Goal: Information Seeking & Learning: Check status

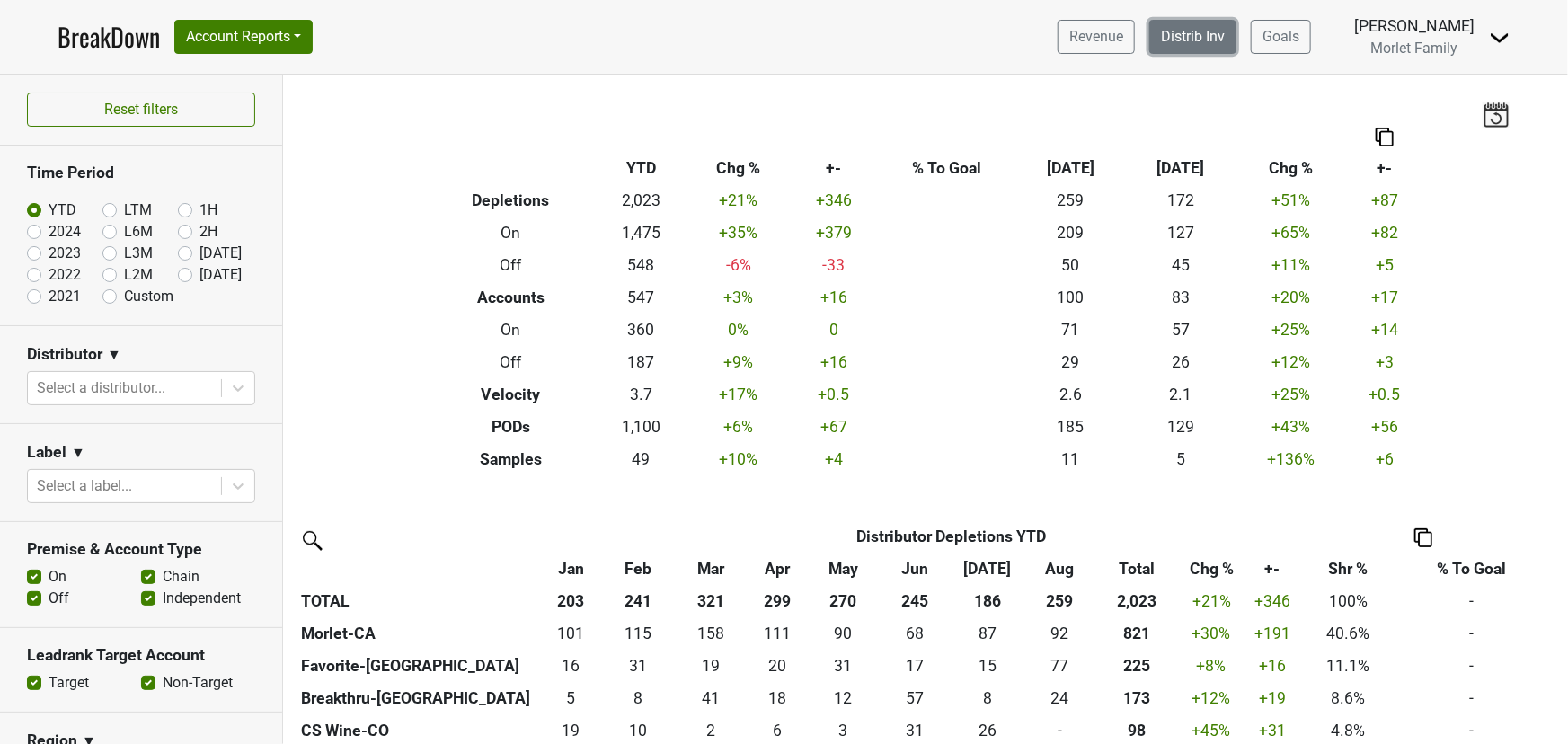
click at [1163, 34] on link "Distrib Inv" at bounding box center [1193, 37] width 87 height 35
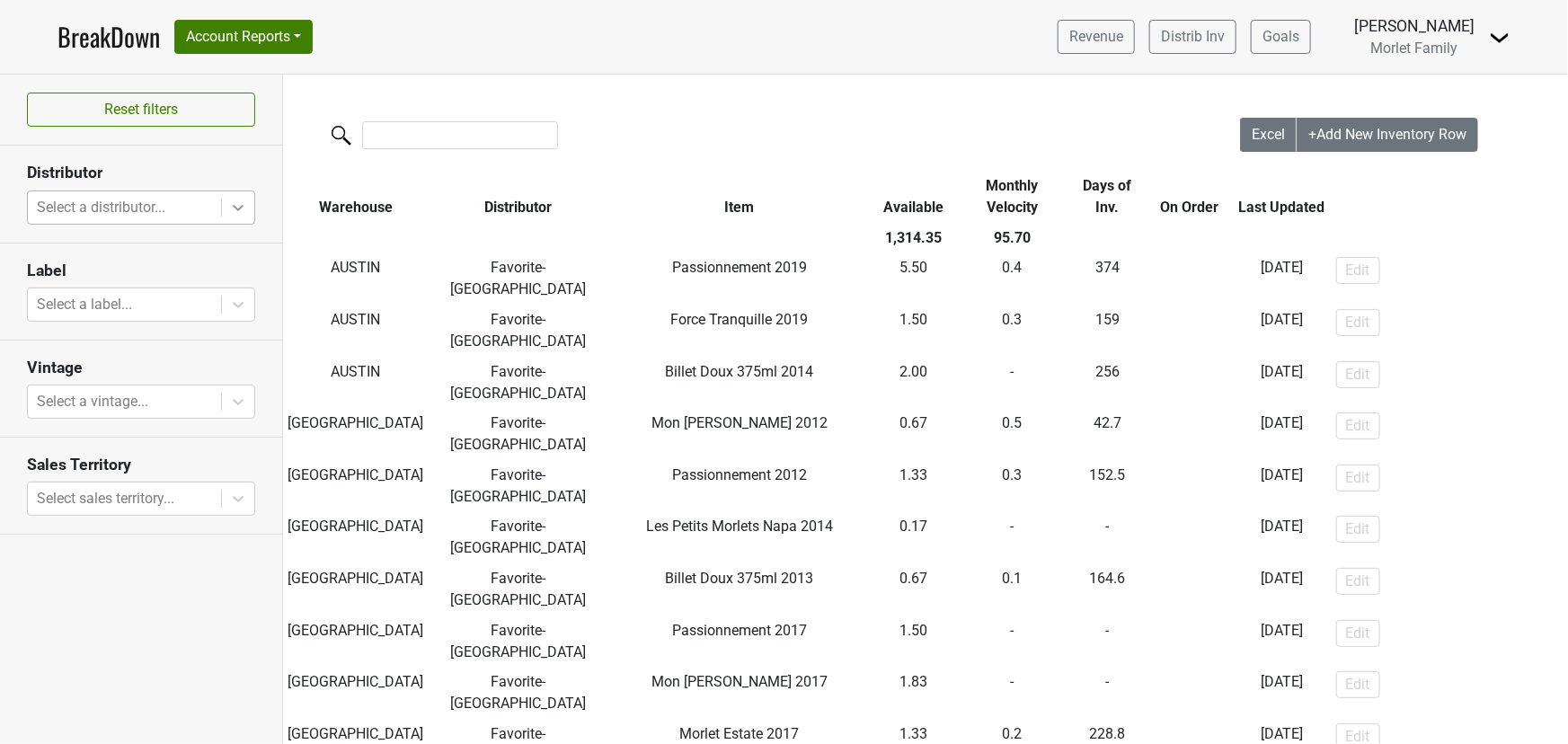
click at [226, 203] on div at bounding box center [238, 207] width 33 height 33
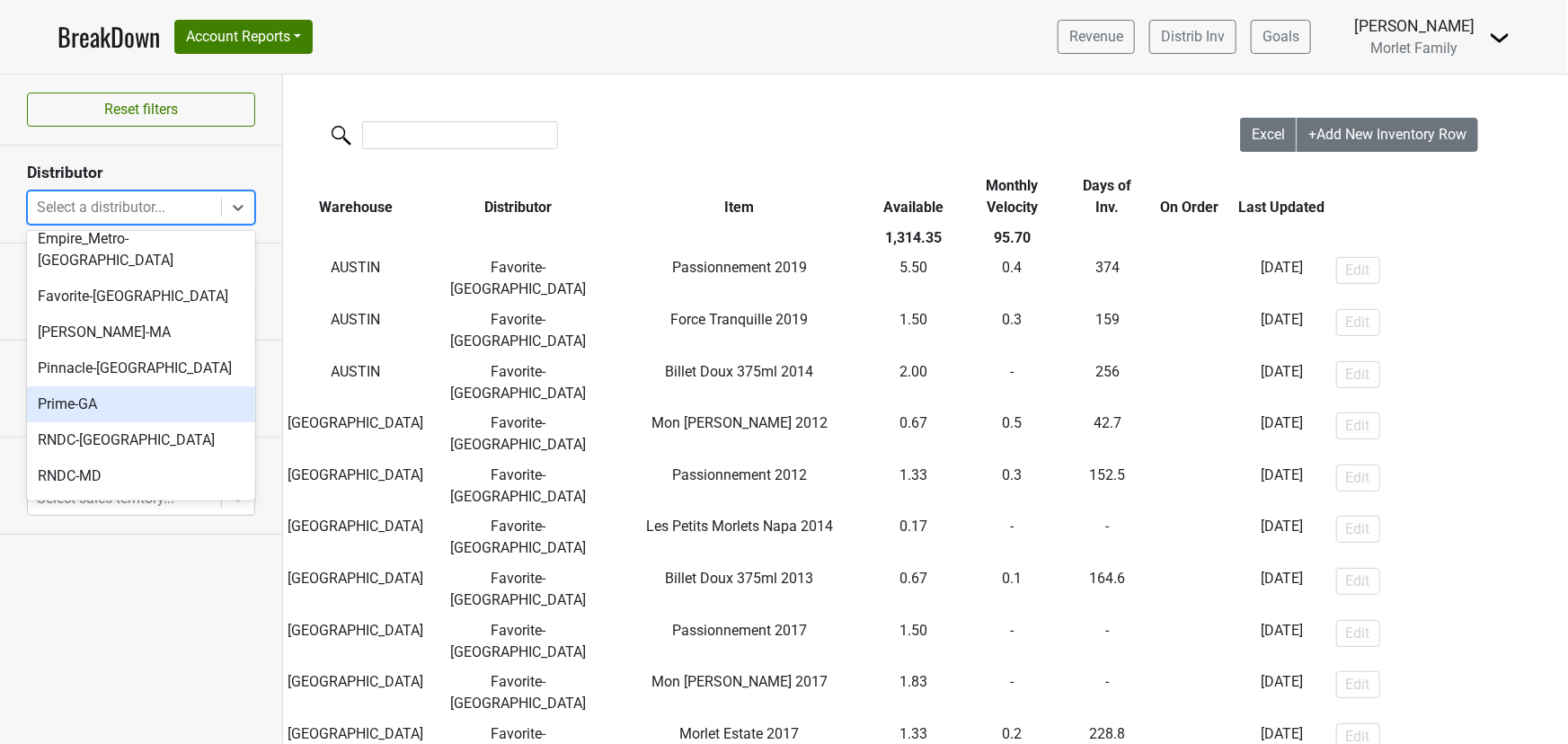
scroll to position [162, 0]
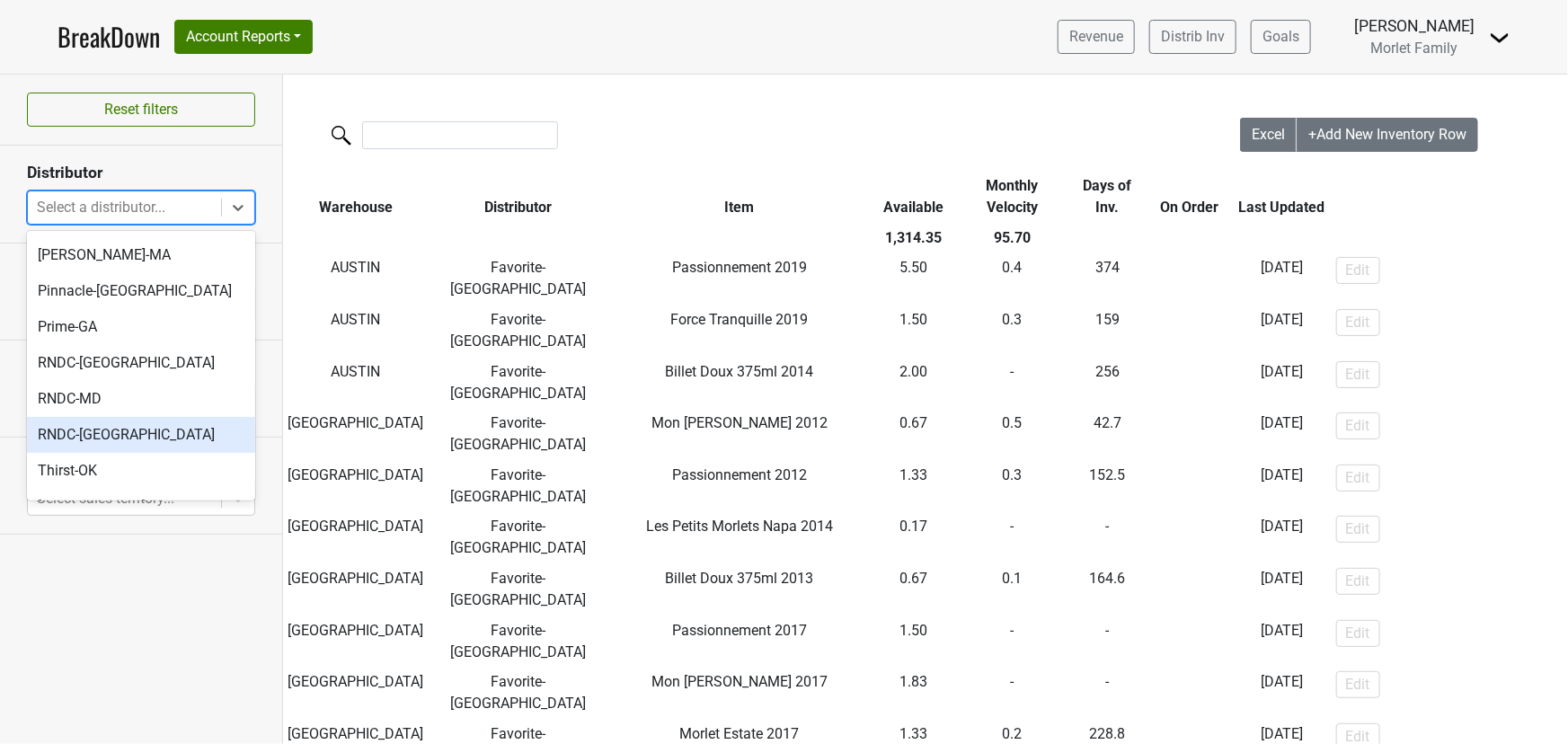
click at [120, 417] on div "RNDC-[GEOGRAPHIC_DATA]" at bounding box center [141, 434] width 229 height 36
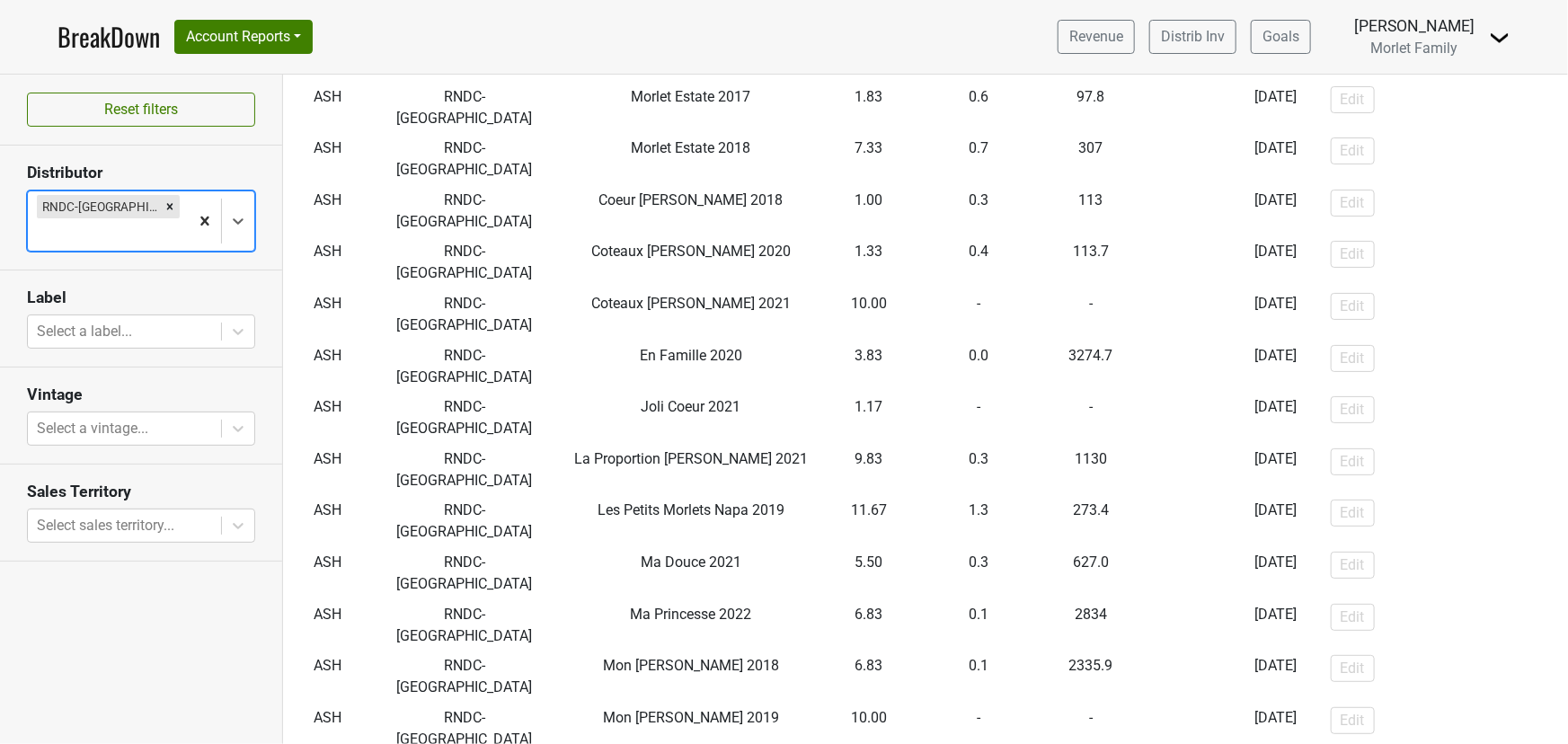
scroll to position [0, 0]
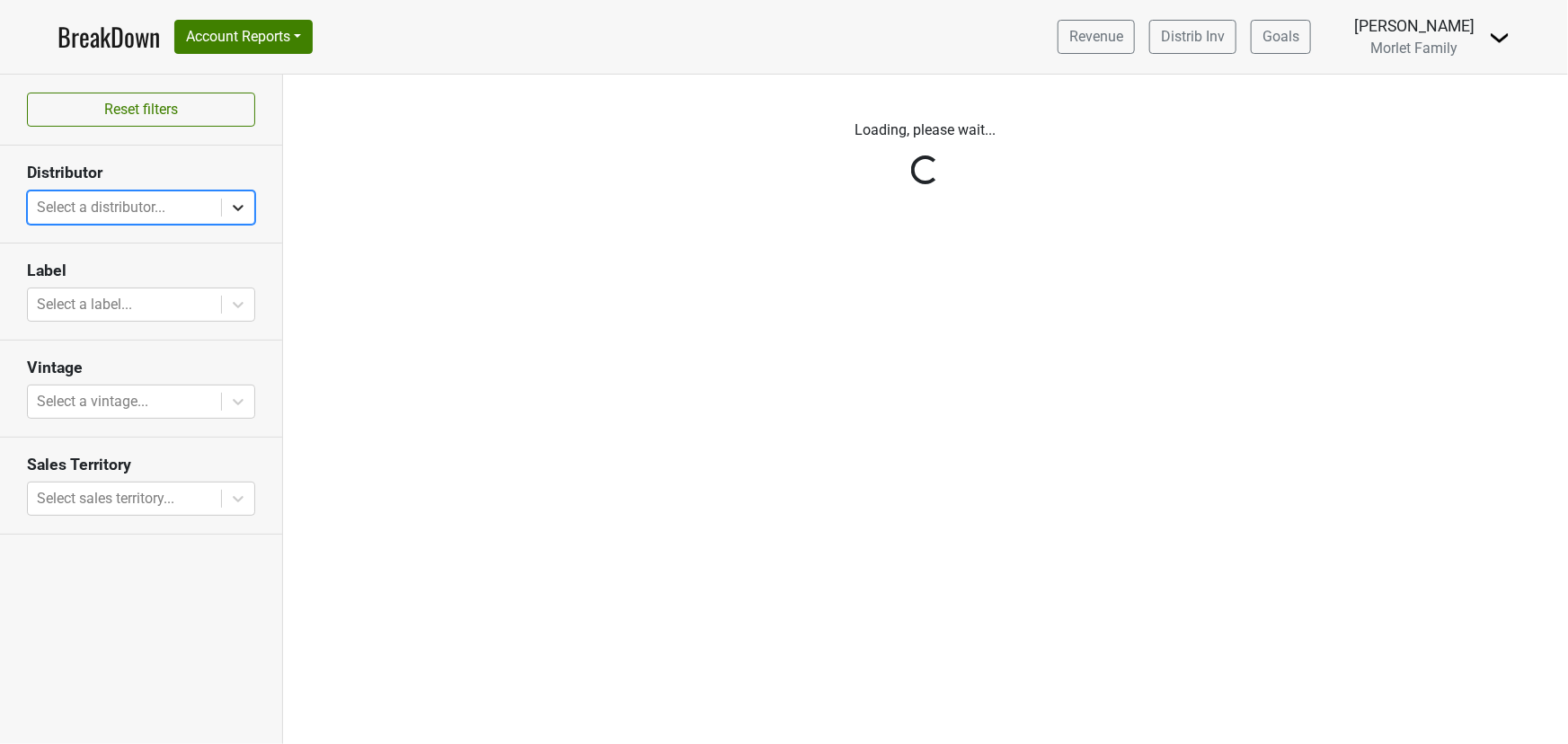
click at [237, 204] on icon at bounding box center [238, 207] width 18 height 18
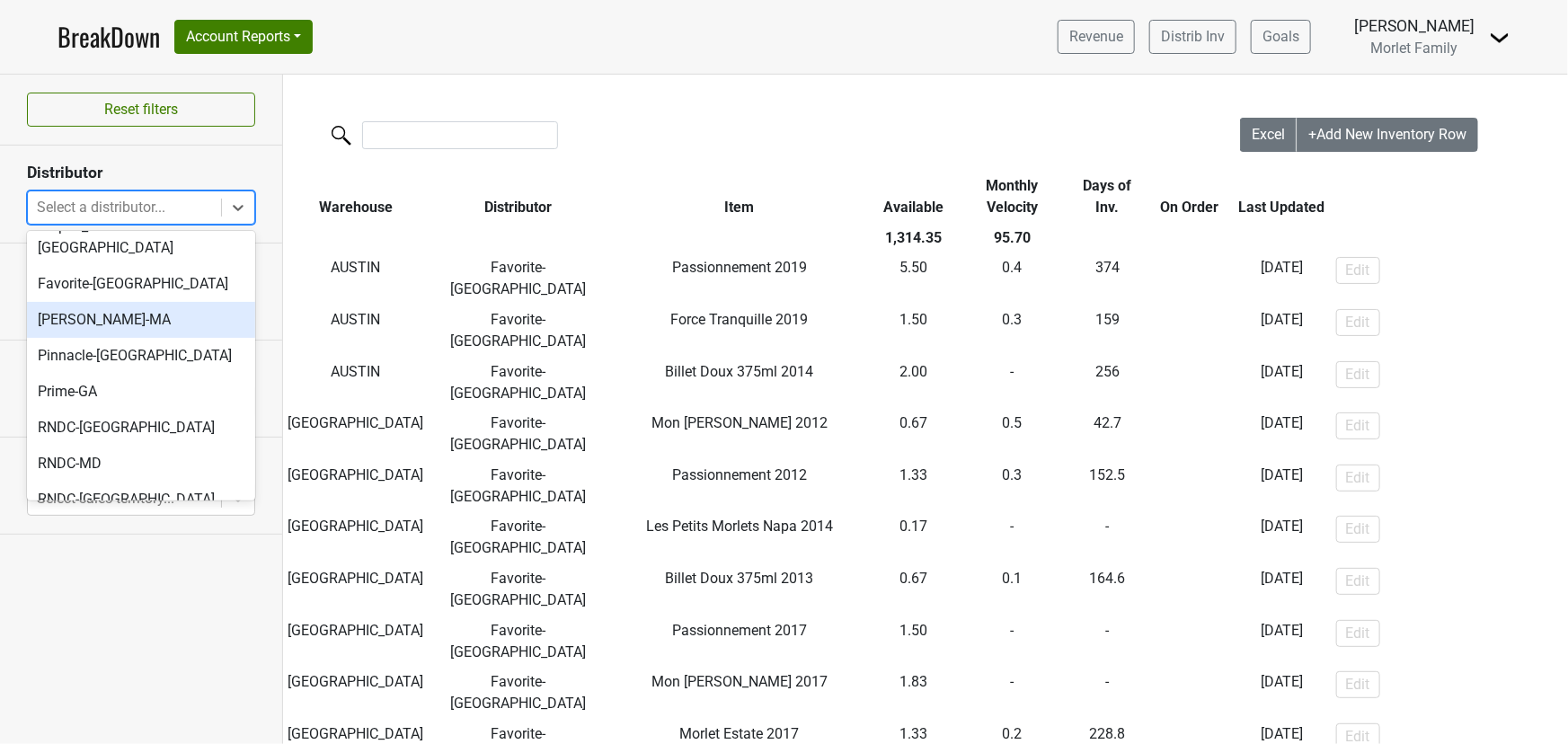
scroll to position [204, 0]
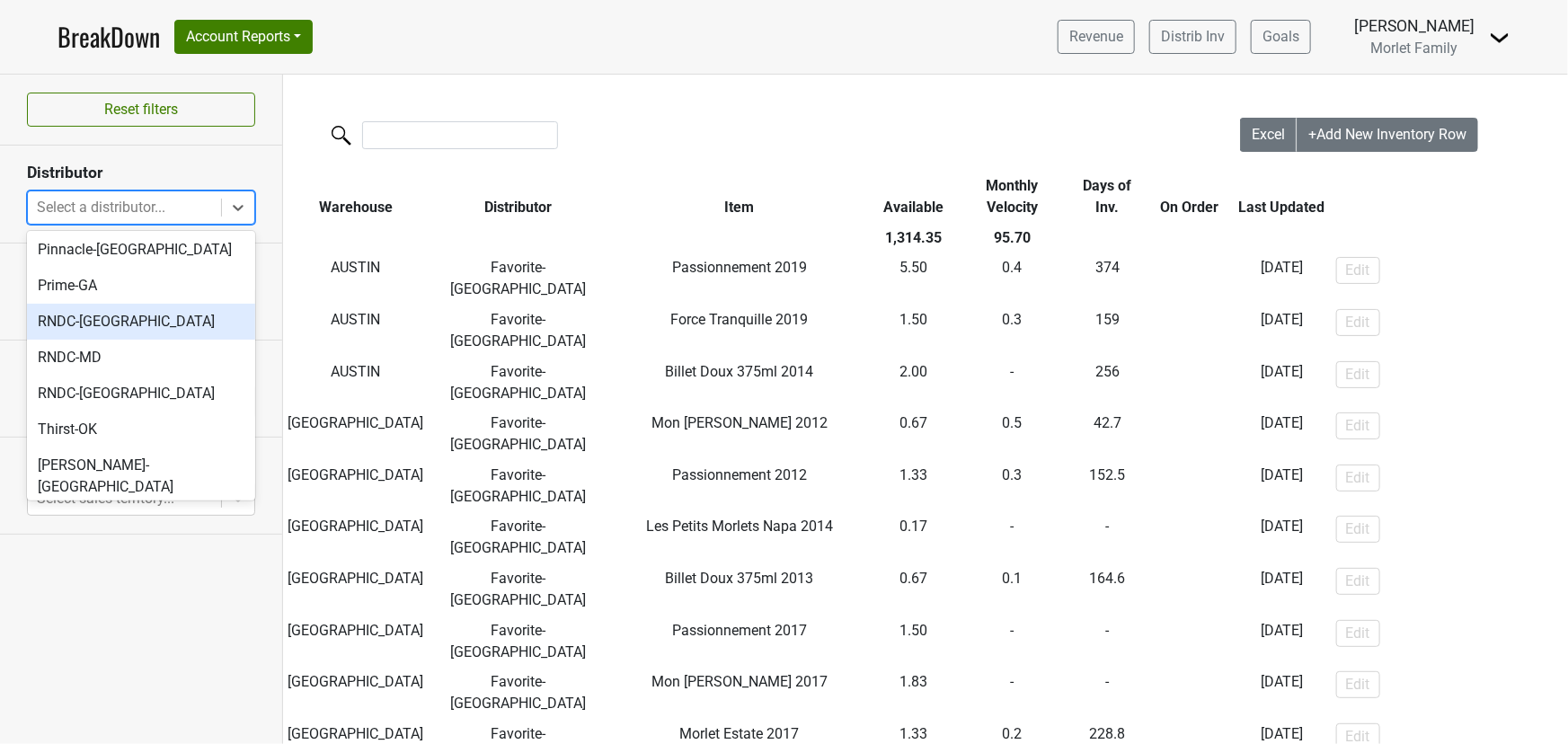
click at [152, 305] on div "RNDC-[GEOGRAPHIC_DATA]" at bounding box center [141, 321] width 229 height 36
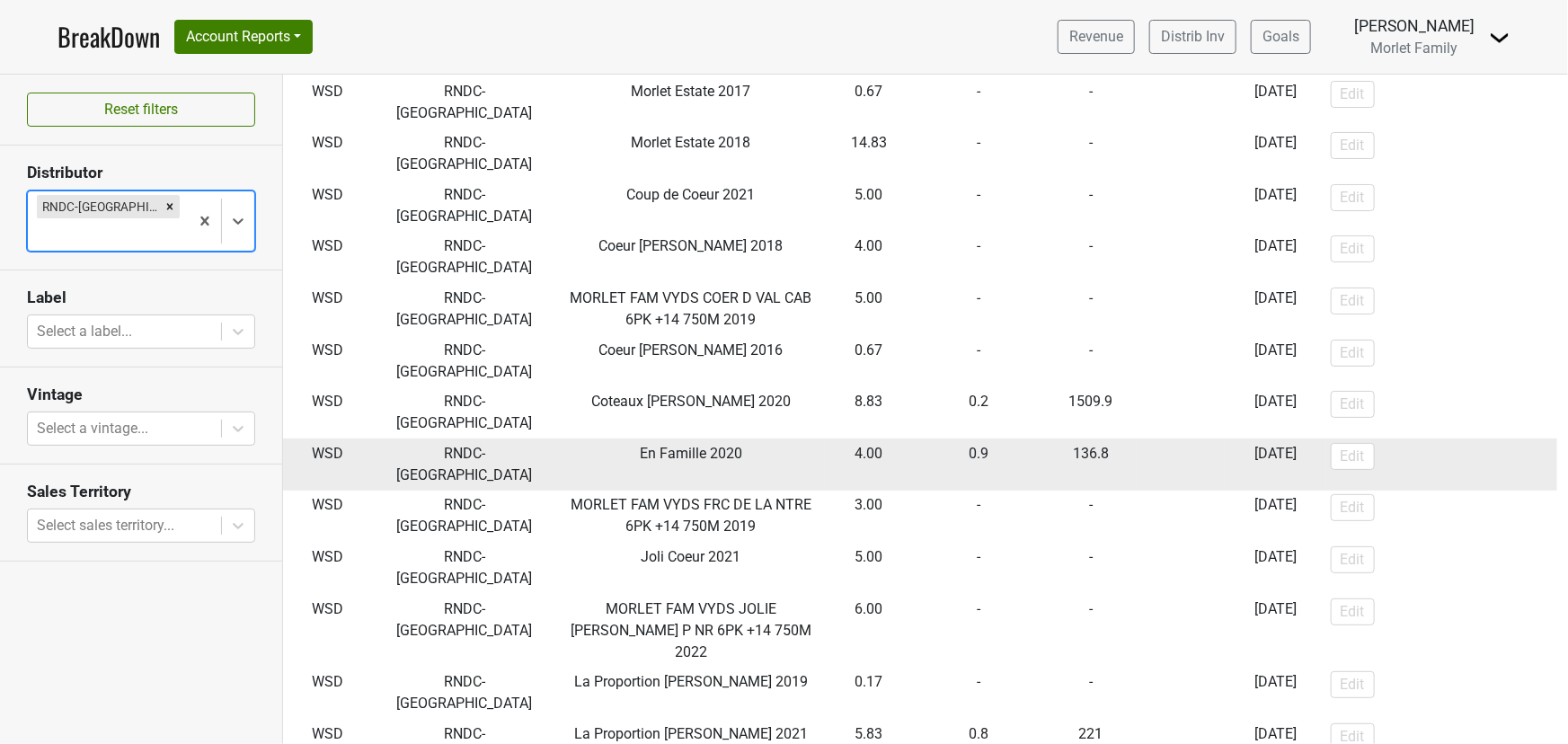
scroll to position [0, 0]
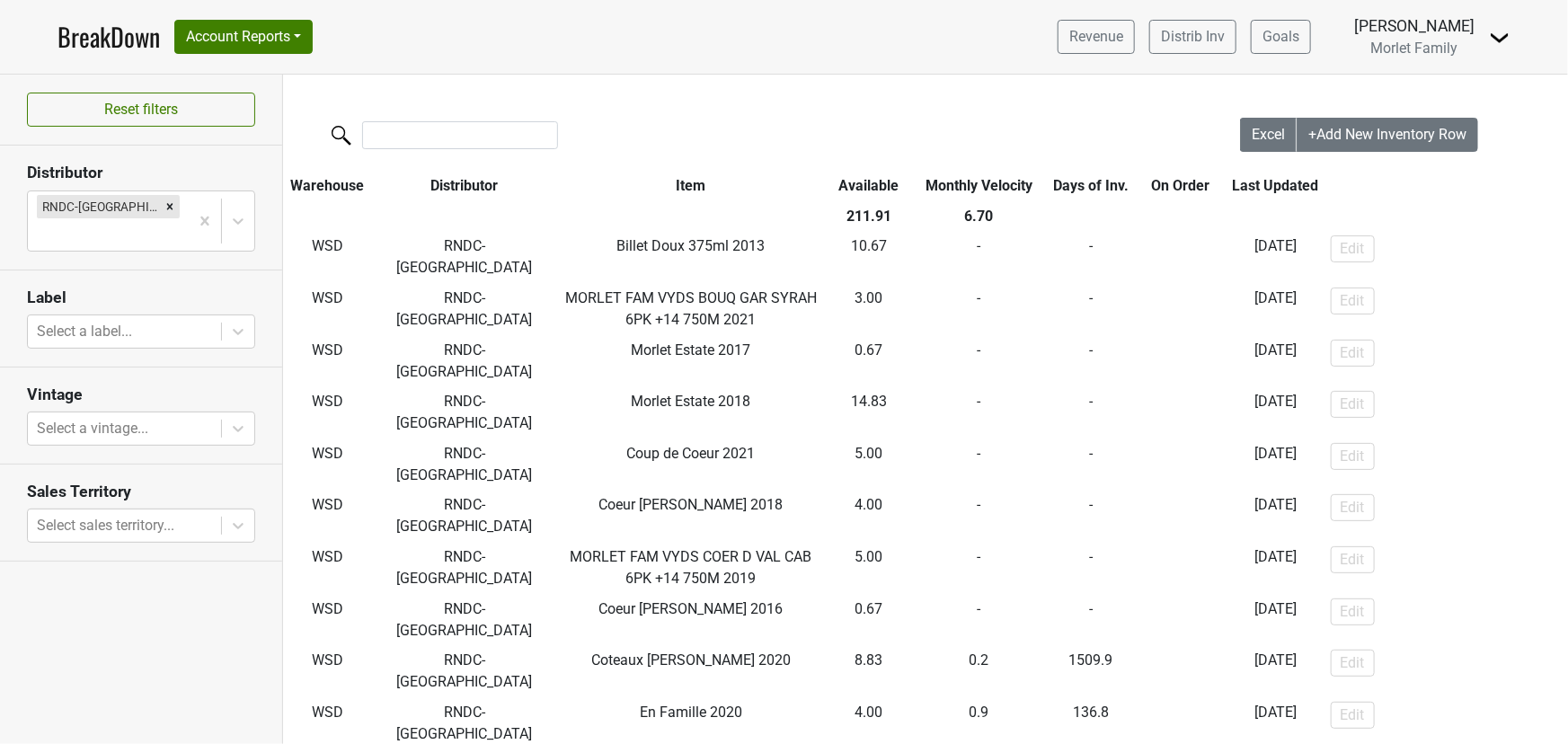
click at [856, 185] on th "Available" at bounding box center [869, 186] width 88 height 31
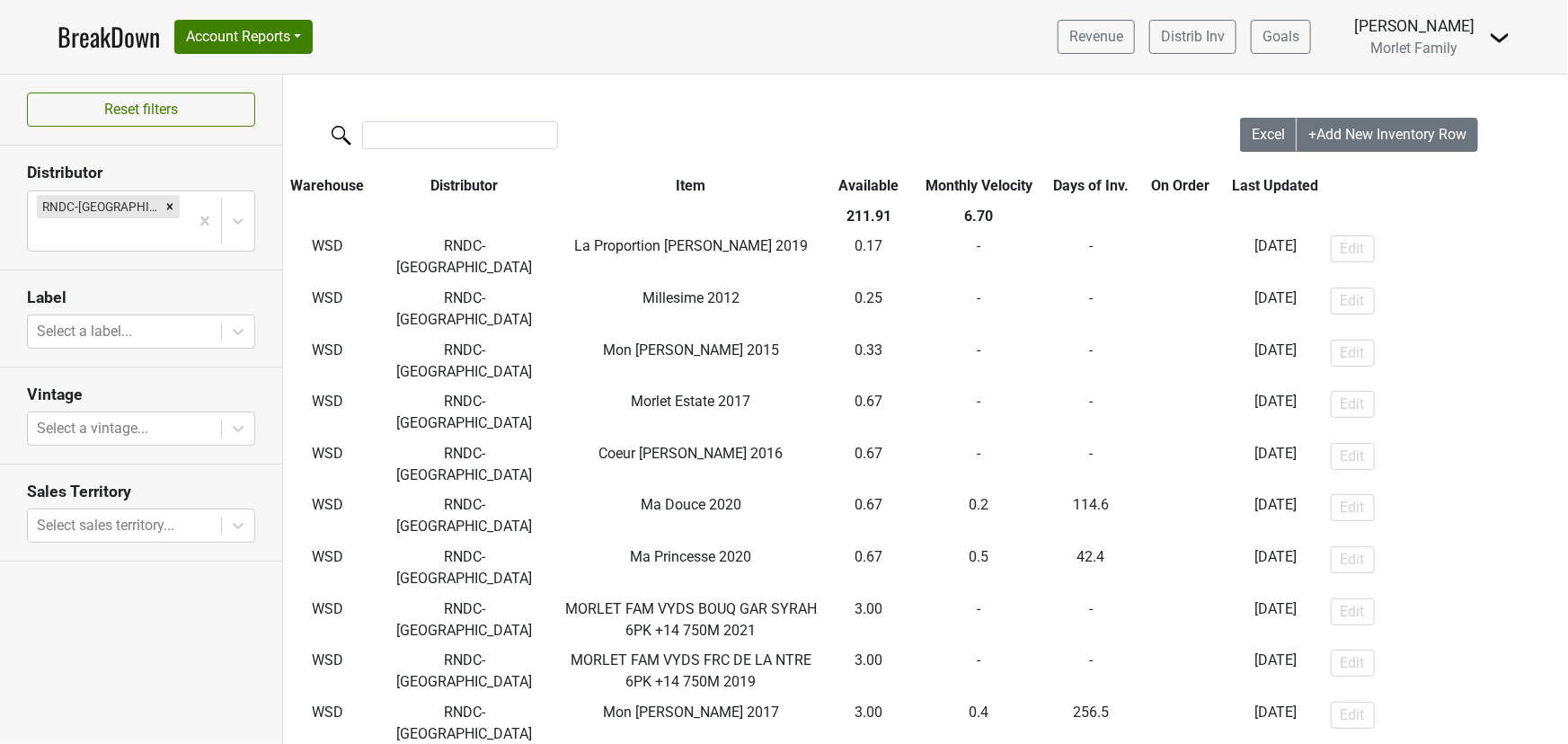
click at [691, 184] on th "Item" at bounding box center [690, 186] width 268 height 31
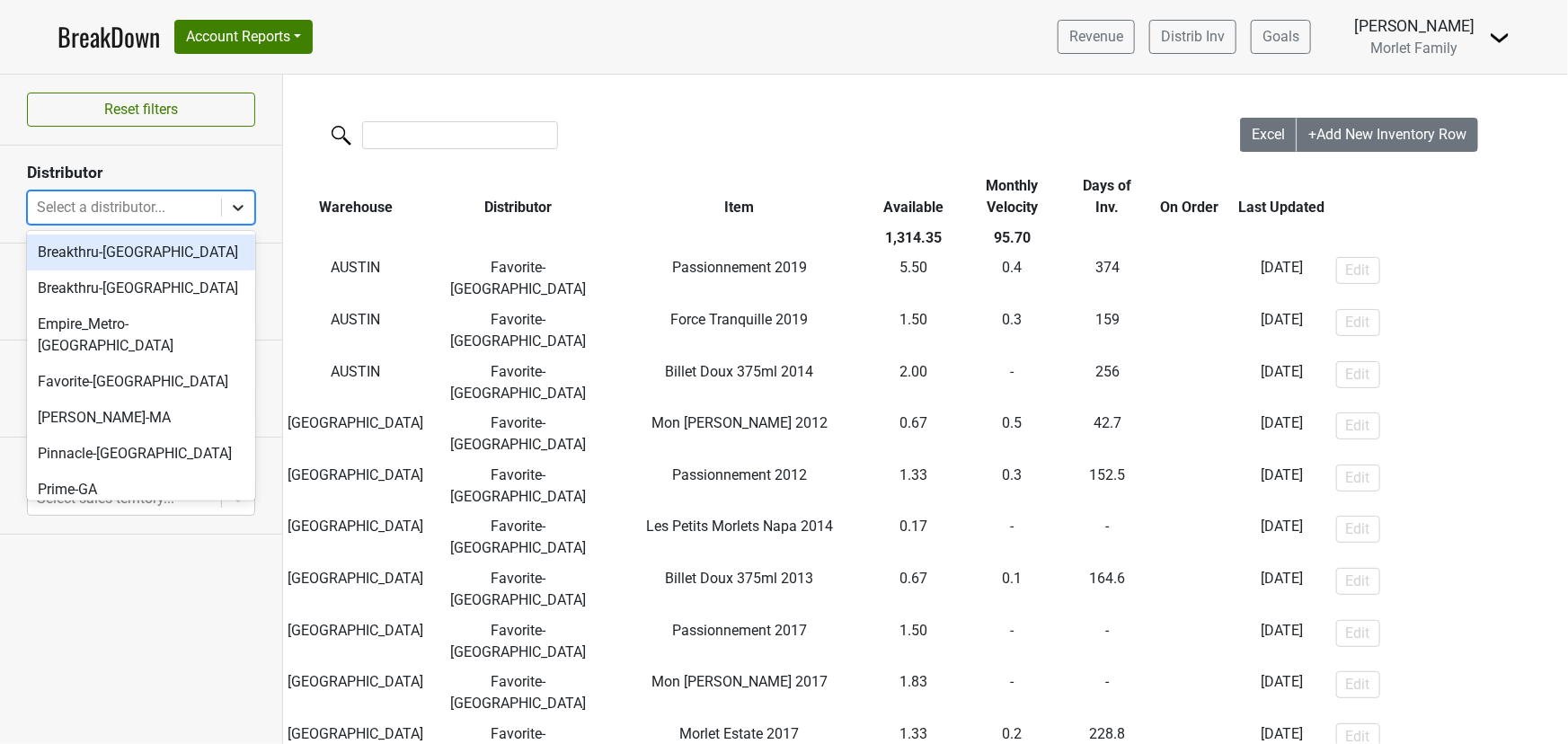
click at [236, 204] on icon at bounding box center [238, 207] width 18 height 18
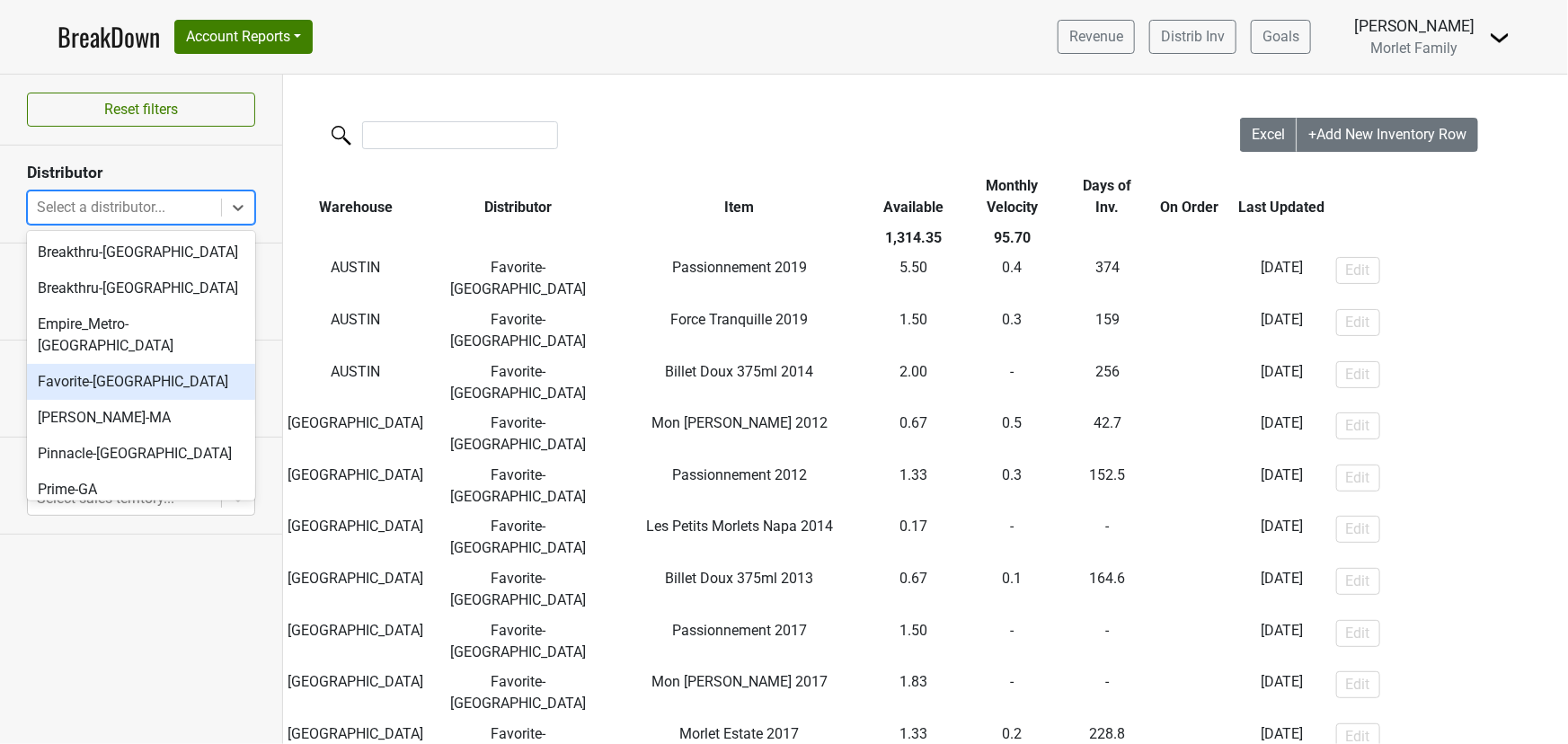
click at [144, 364] on div "Favorite-[GEOGRAPHIC_DATA]" at bounding box center [141, 381] width 229 height 36
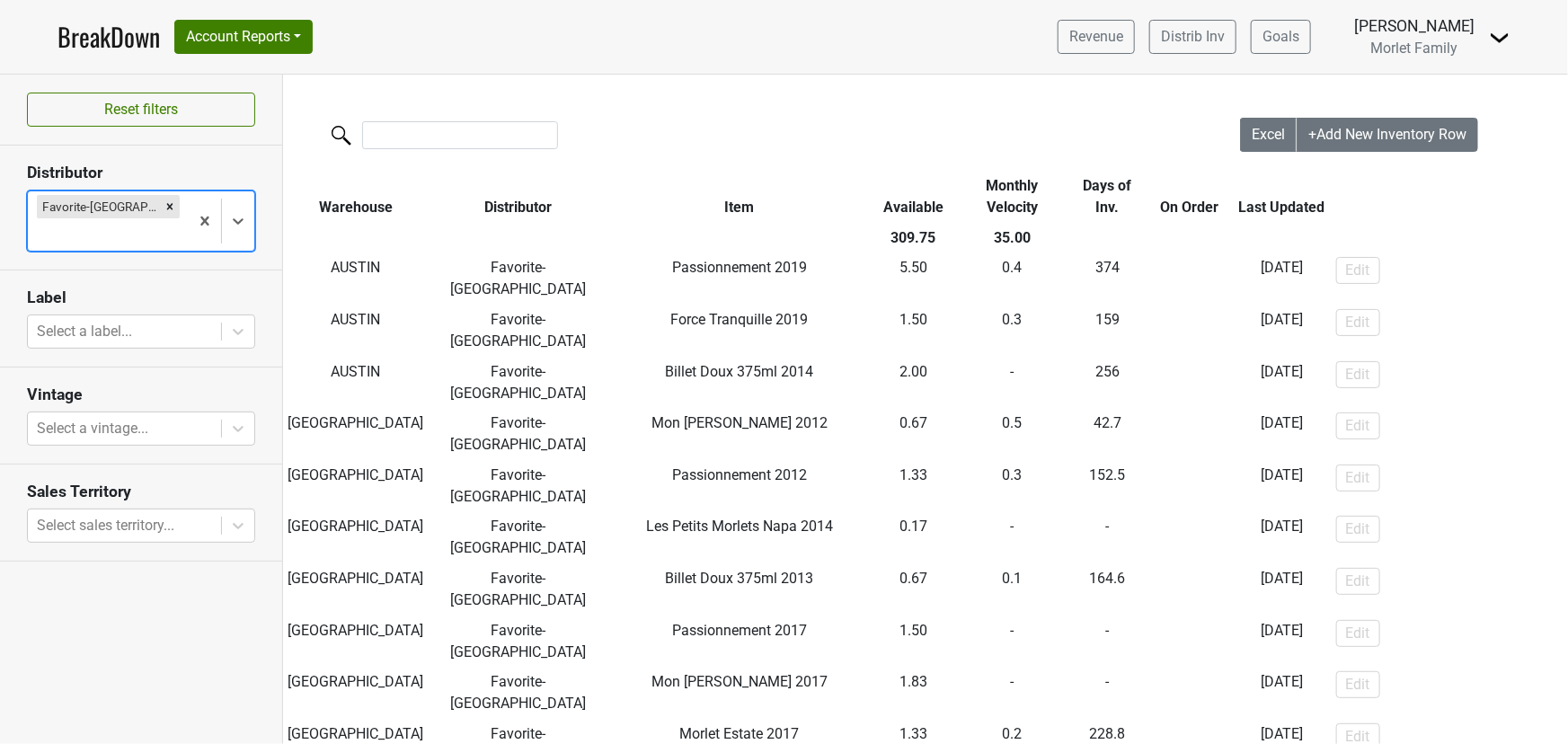
click at [368, 209] on th "Warehouse" at bounding box center [355, 197] width 145 height 52
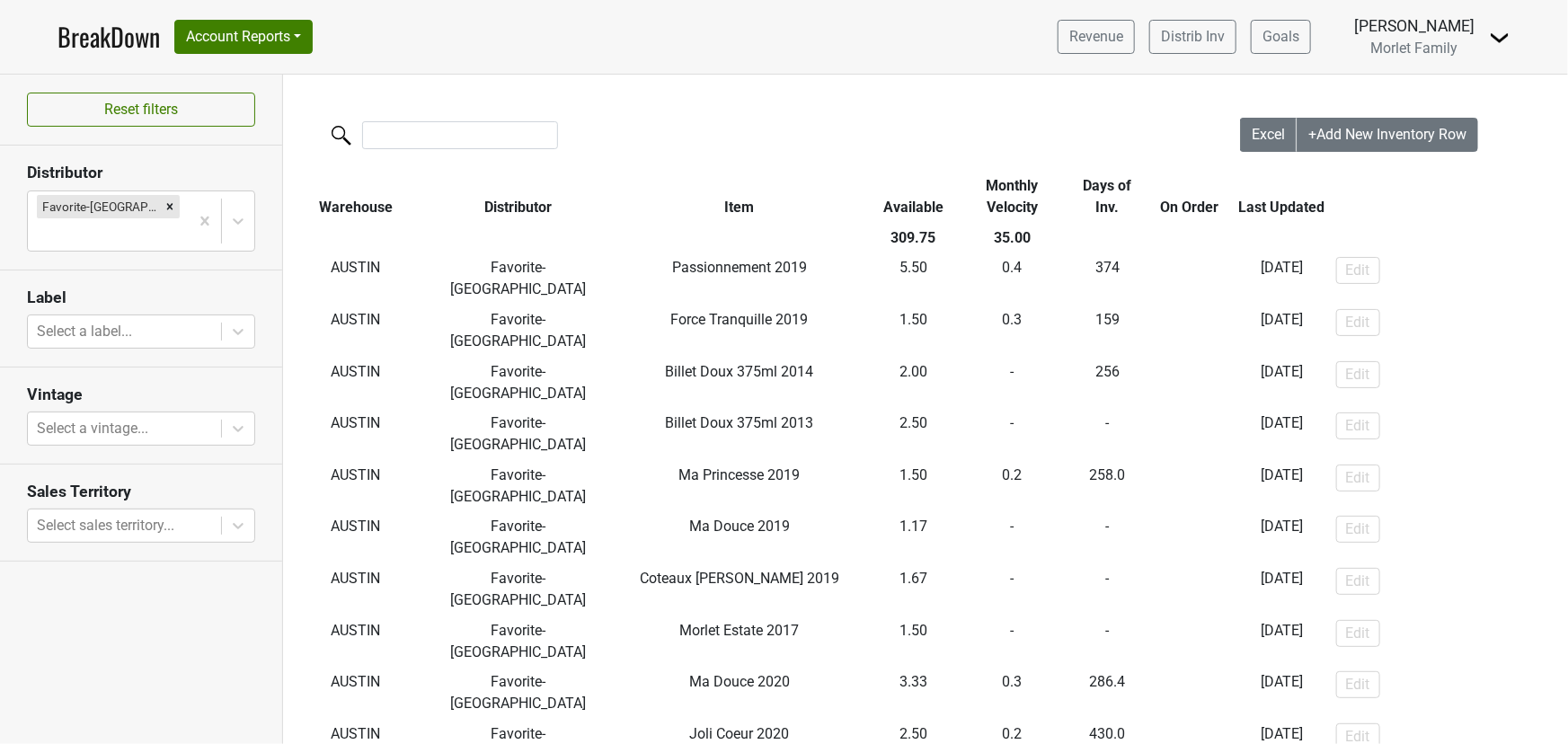
click at [726, 208] on th "Item" at bounding box center [738, 197] width 262 height 52
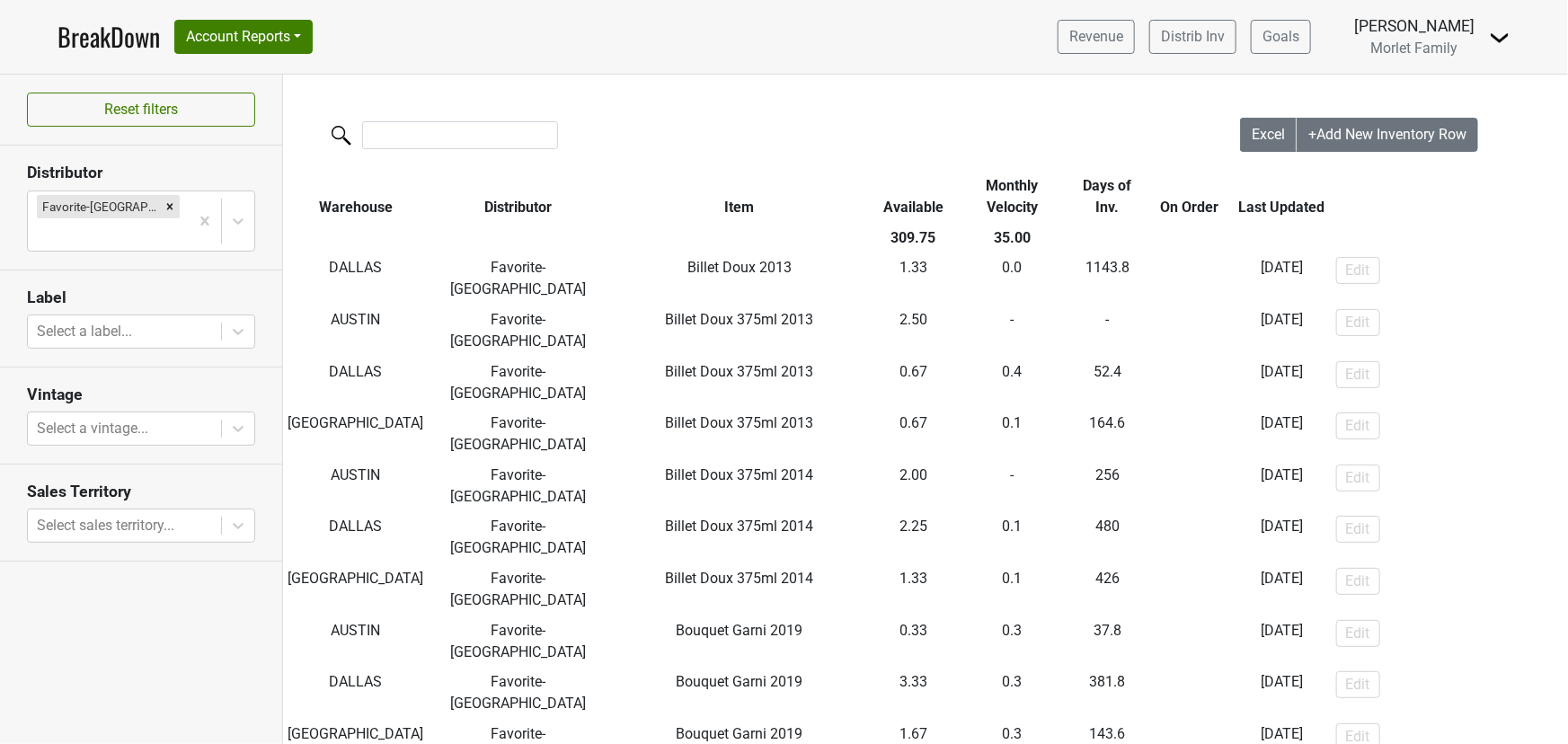
click at [722, 204] on th "Item" at bounding box center [738, 197] width 262 height 52
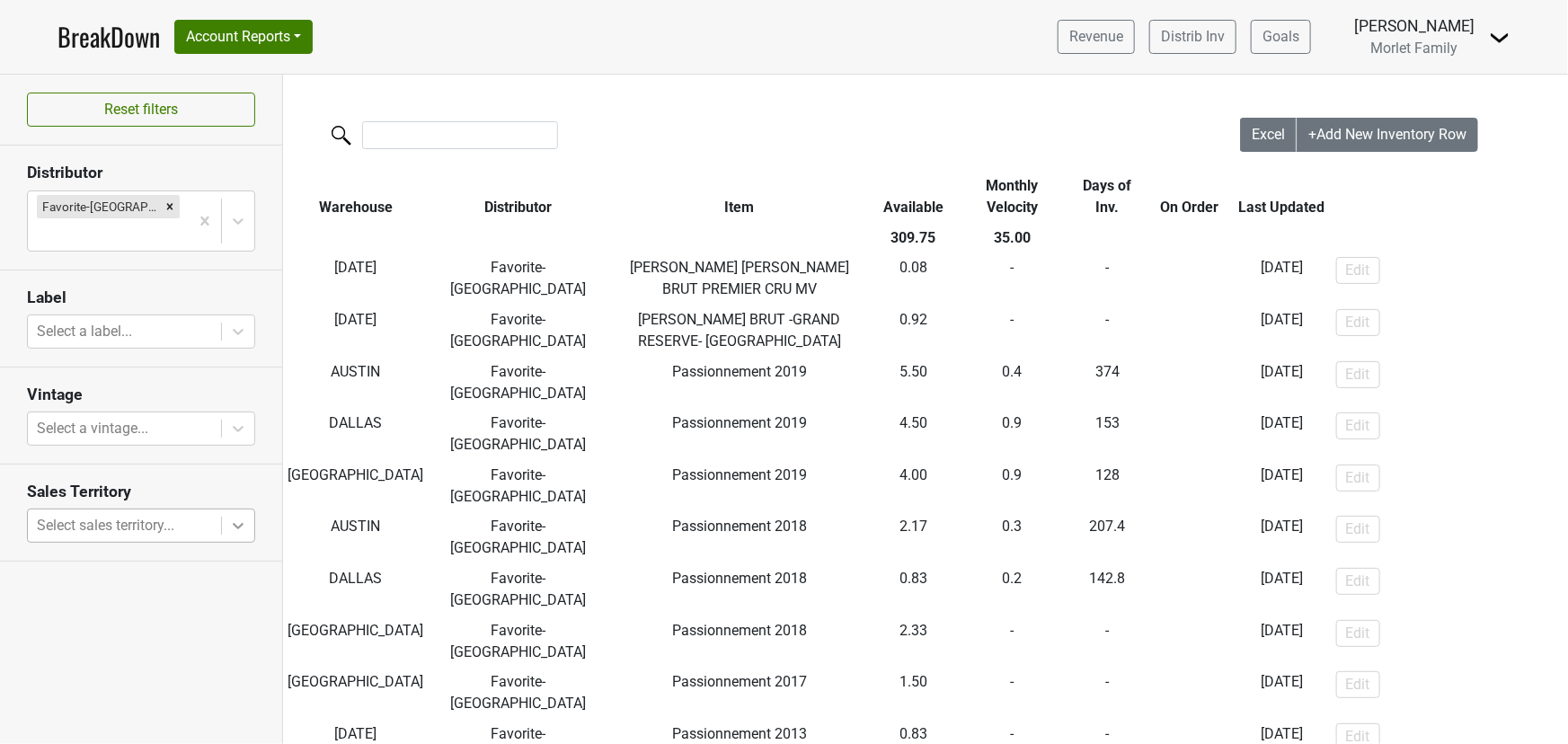
click at [234, 516] on icon at bounding box center [238, 525] width 18 height 18
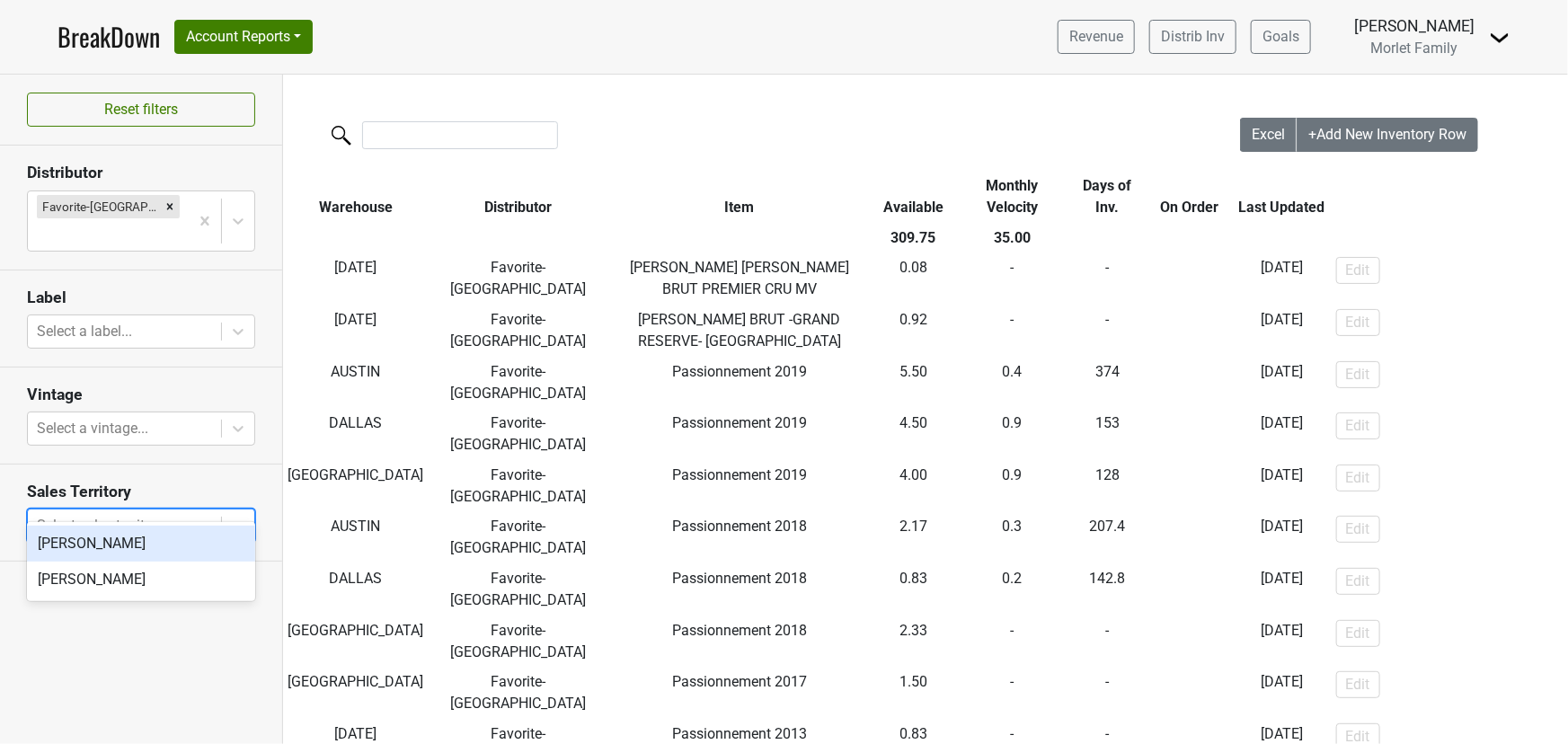
click at [230, 516] on icon at bounding box center [238, 525] width 18 height 18
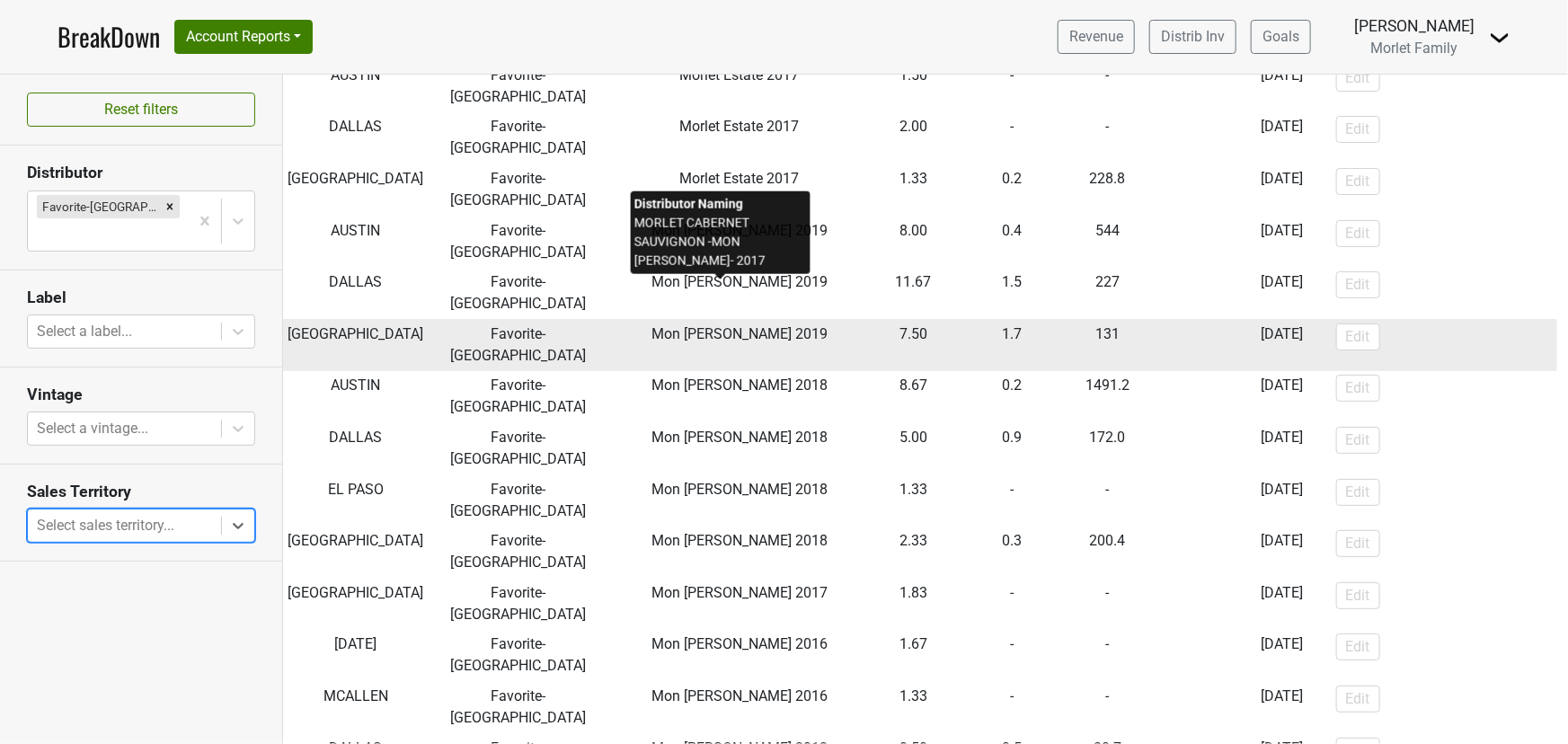
scroll to position [1061, 0]
